Goal: Transaction & Acquisition: Purchase product/service

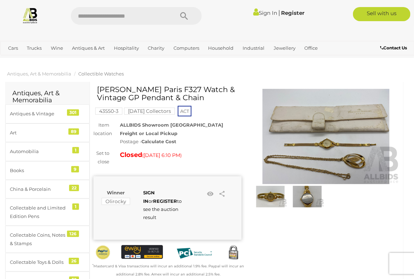
click at [262, 201] on img at bounding box center [270, 196] width 33 height 21
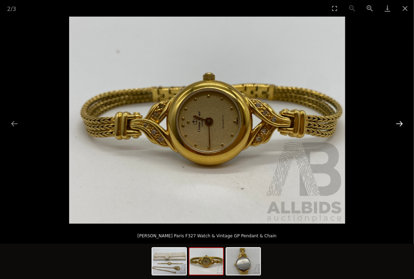
click at [400, 119] on button "Next slide" at bounding box center [399, 124] width 15 height 14
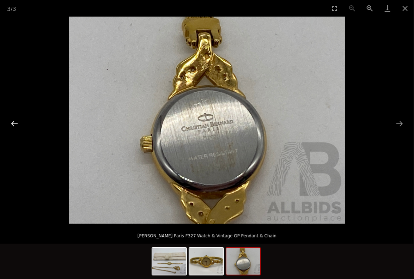
click at [12, 121] on button "Previous slide" at bounding box center [14, 124] width 15 height 14
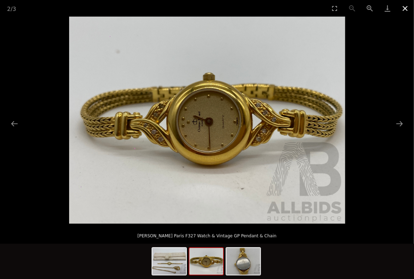
click at [404, 8] on button "Close gallery" at bounding box center [405, 8] width 18 height 17
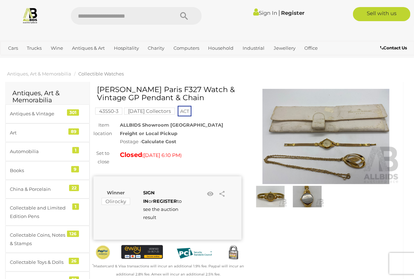
click at [278, 197] on img at bounding box center [270, 196] width 33 height 21
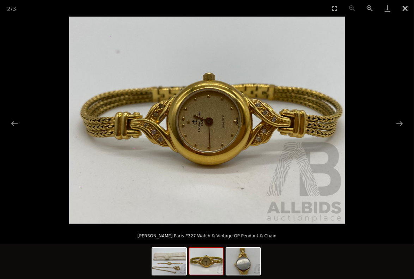
click at [409, 6] on button "Close gallery" at bounding box center [405, 8] width 18 height 17
